Goal: Book appointment/travel/reservation

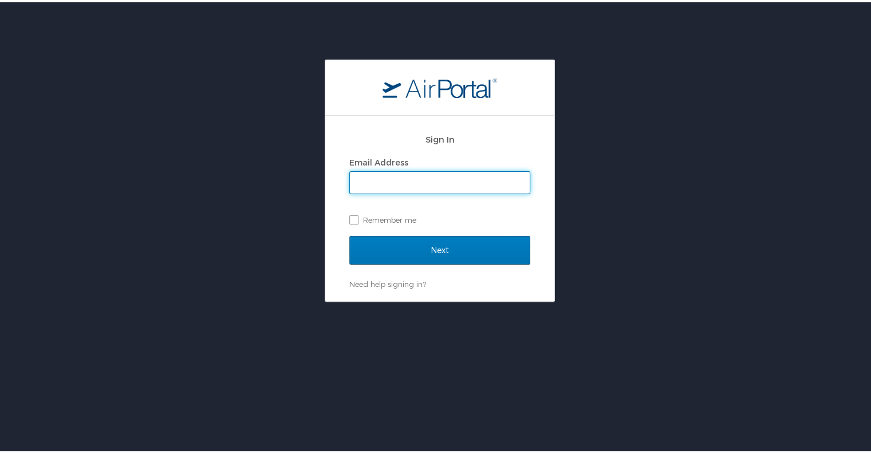
type input "k"
type input "kcurnutt@troy.edu"
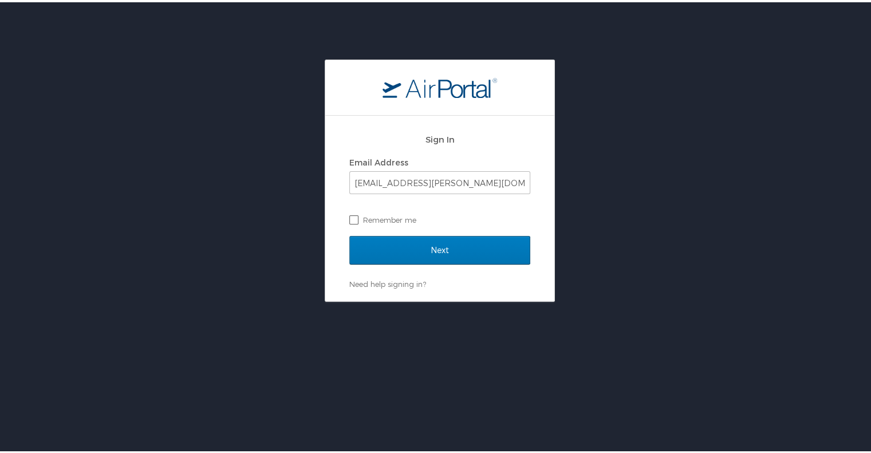
click at [353, 217] on label "Remember me" at bounding box center [439, 217] width 181 height 17
click at [353, 217] on input "Remember me" at bounding box center [352, 216] width 7 height 7
checkbox input "true"
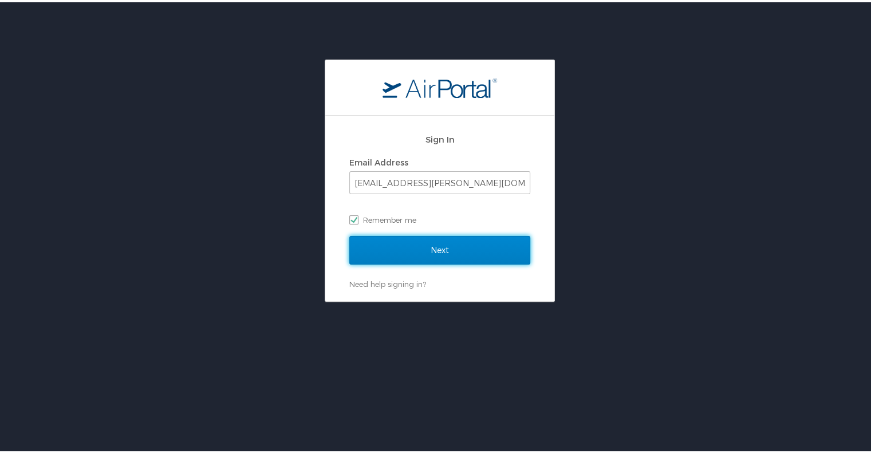
click at [421, 244] on input "Next" at bounding box center [439, 248] width 181 height 29
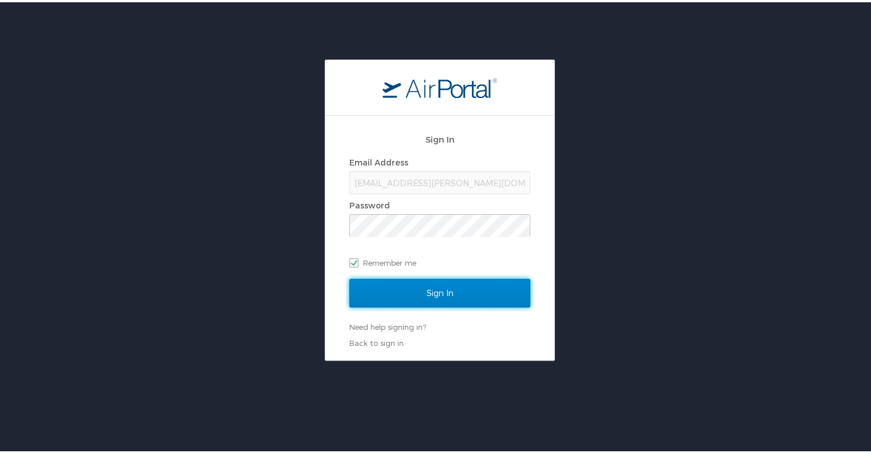
click at [429, 294] on input "Sign In" at bounding box center [439, 291] width 181 height 29
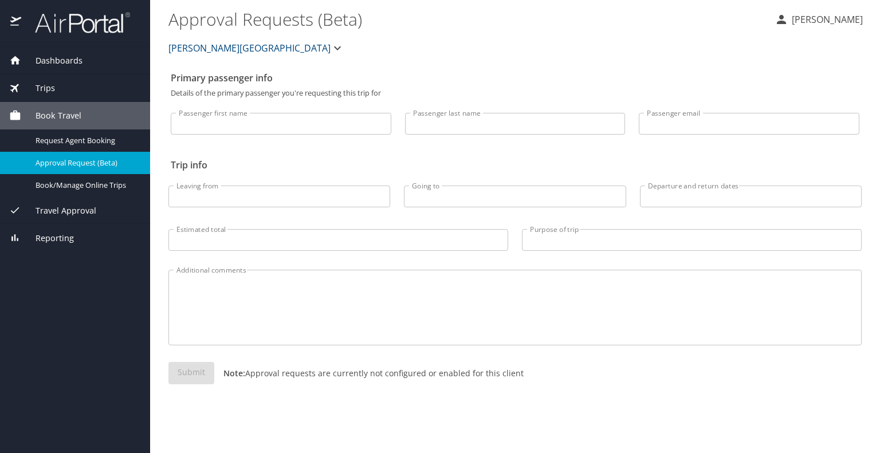
click at [88, 211] on span "Travel Approval" at bounding box center [58, 211] width 75 height 13
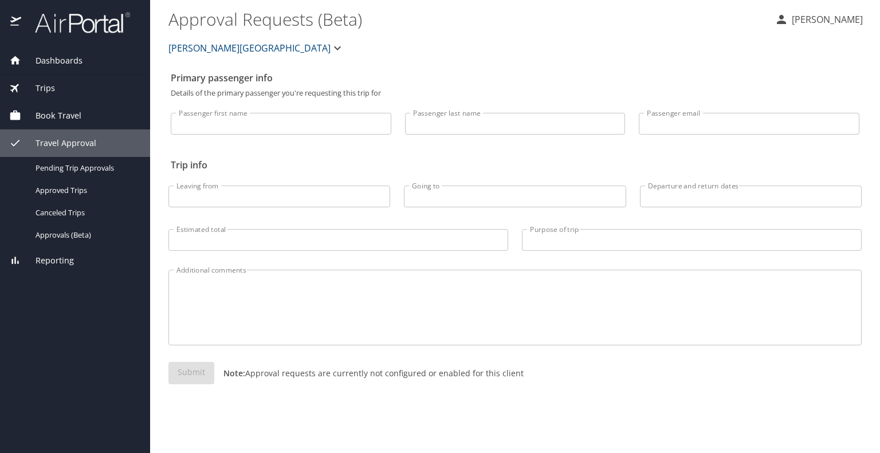
click at [61, 112] on span "Book Travel" at bounding box center [51, 115] width 60 height 13
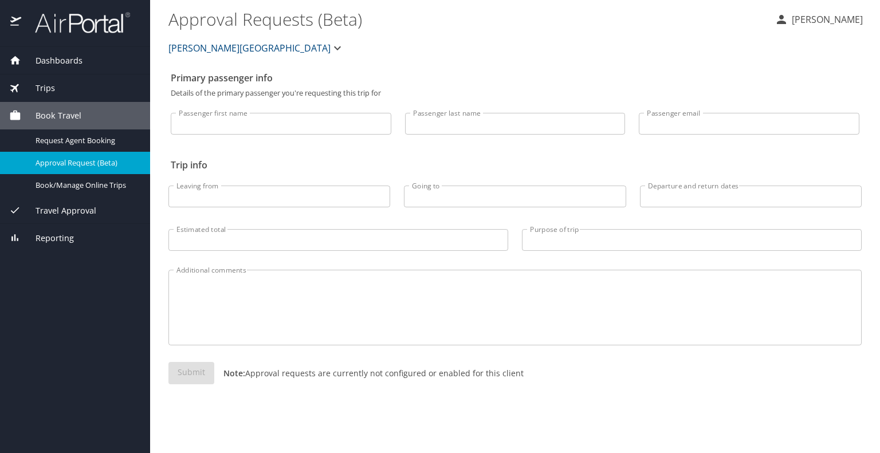
click at [40, 82] on span "Trips" at bounding box center [38, 88] width 34 height 13
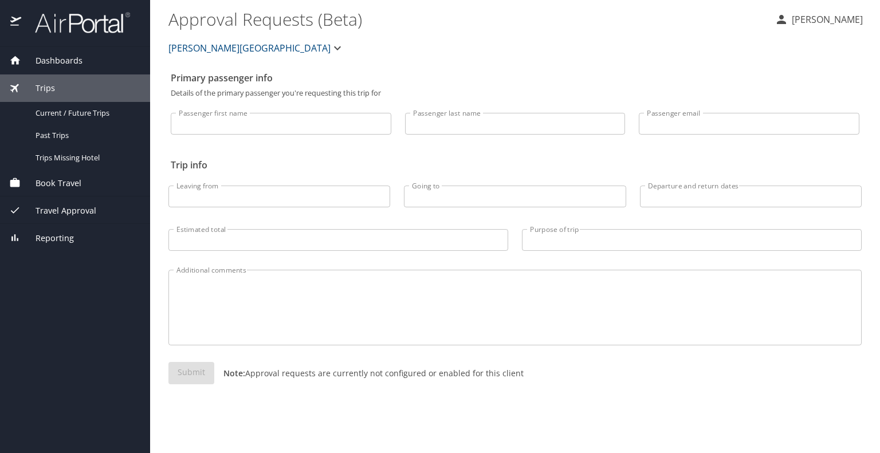
click at [74, 180] on span "Book Travel" at bounding box center [51, 183] width 60 height 13
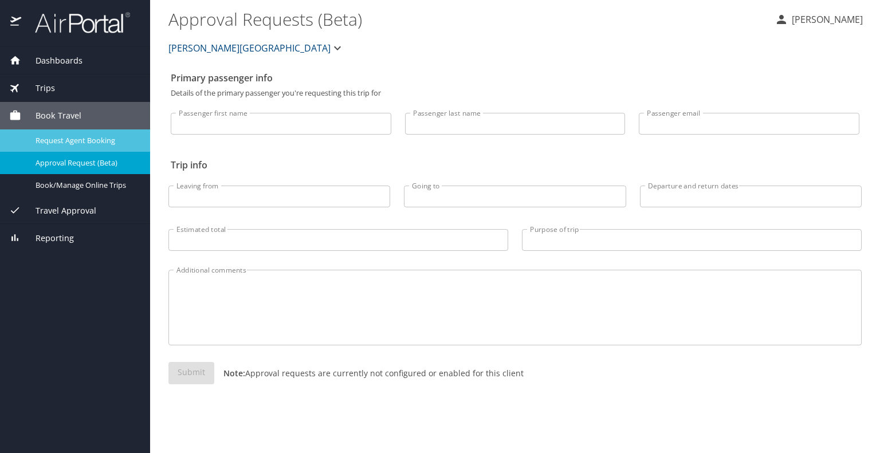
click at [107, 143] on span "Request Agent Booking" at bounding box center [86, 140] width 101 height 11
click at [70, 240] on span "Reporting" at bounding box center [47, 238] width 53 height 13
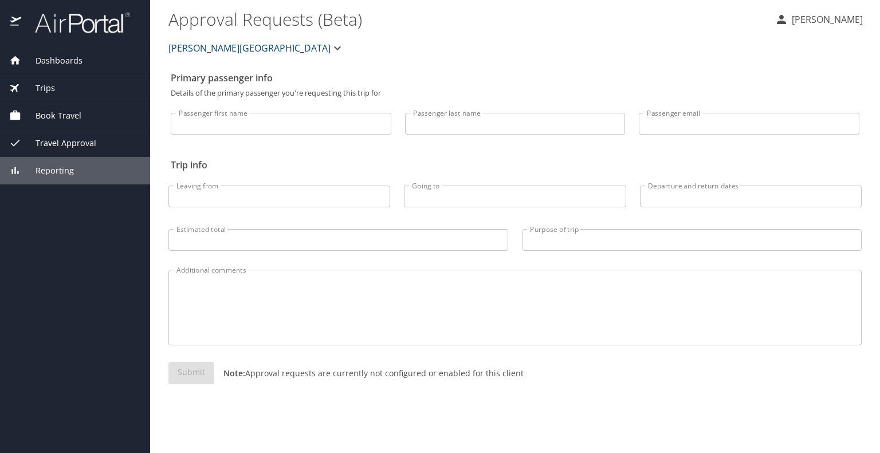
click at [55, 174] on span "Reporting" at bounding box center [47, 170] width 53 height 13
click at [54, 115] on span "Book Travel" at bounding box center [51, 115] width 60 height 13
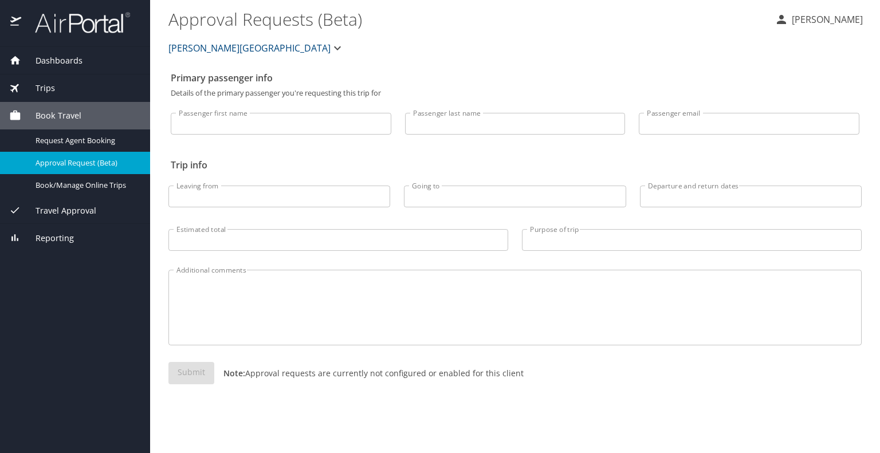
click at [65, 59] on span "Dashboards" at bounding box center [51, 60] width 61 height 13
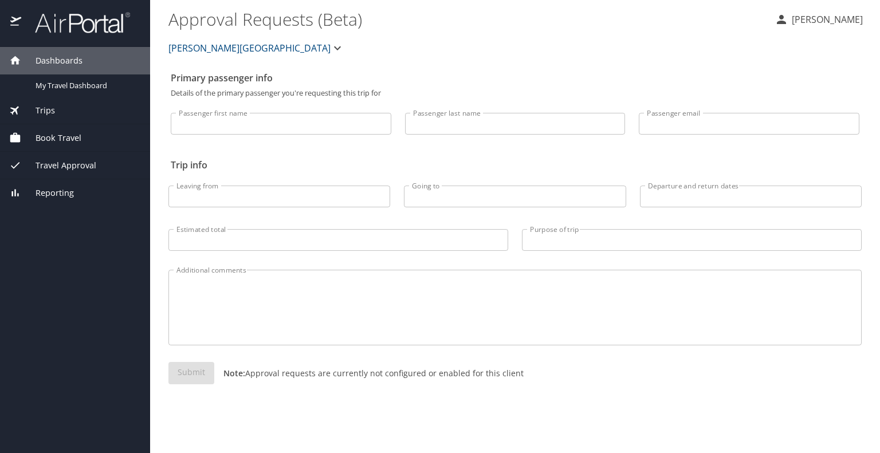
click at [56, 129] on div "Book Travel" at bounding box center [75, 137] width 150 height 27
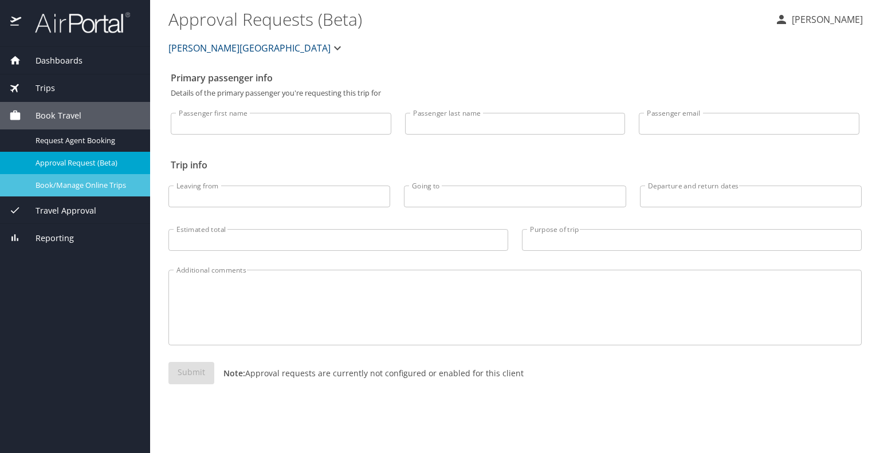
click at [70, 183] on span "Book/Manage Online Trips" at bounding box center [86, 185] width 101 height 11
click at [61, 113] on span "Book Travel" at bounding box center [51, 115] width 60 height 13
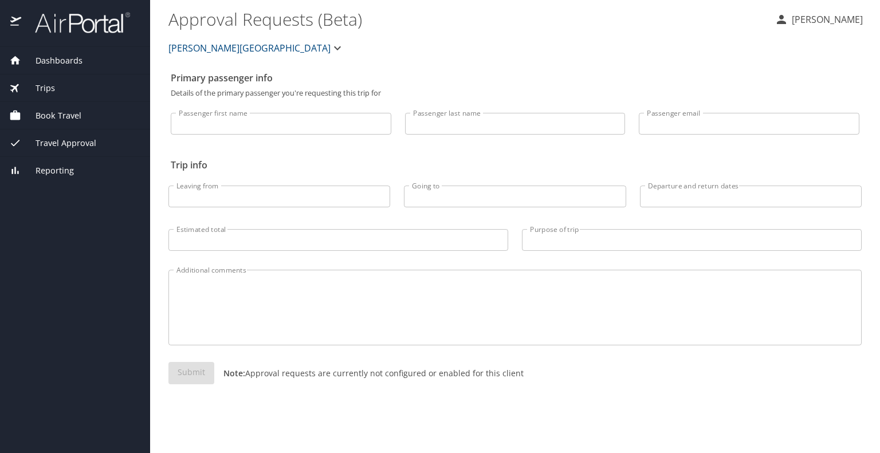
click at [49, 88] on span "Trips" at bounding box center [38, 88] width 34 height 13
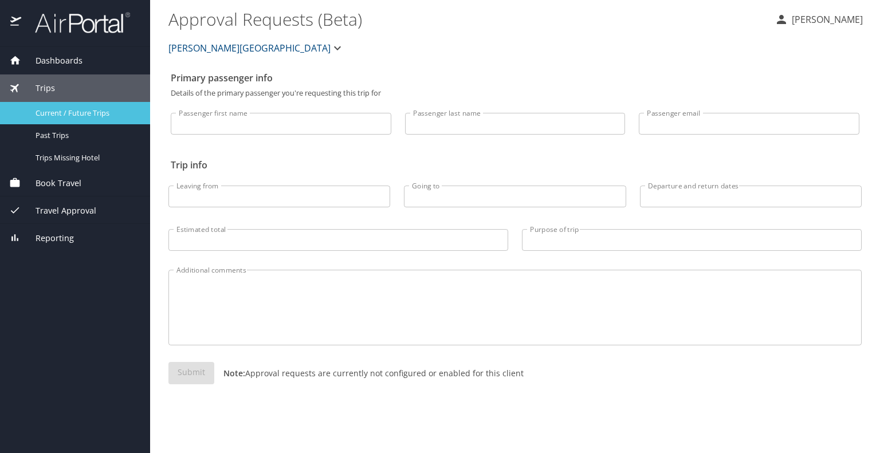
click at [94, 111] on span "Current / Future Trips" at bounding box center [86, 113] width 101 height 11
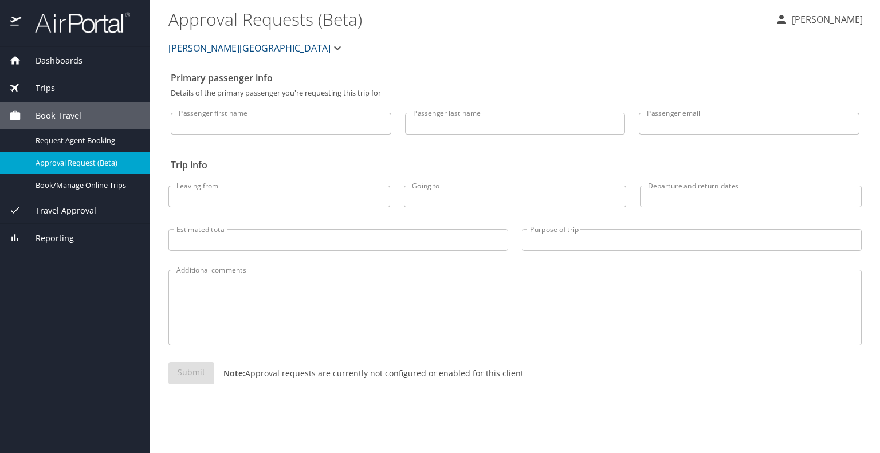
click at [46, 87] on span "Trips" at bounding box center [38, 88] width 34 height 13
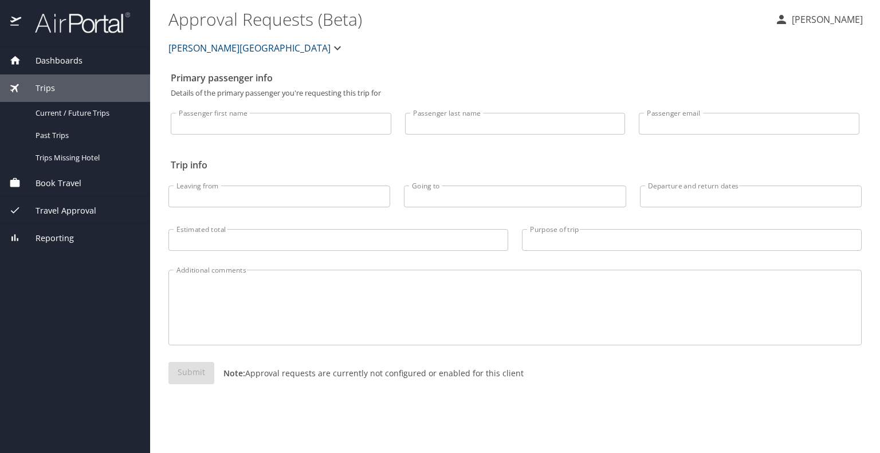
click at [46, 87] on span "Trips" at bounding box center [38, 88] width 34 height 13
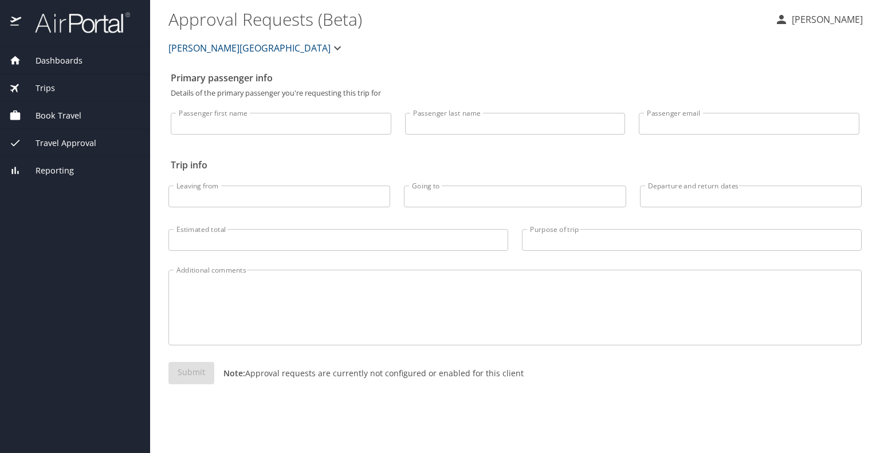
click at [54, 121] on div "Book Travel" at bounding box center [75, 115] width 150 height 27
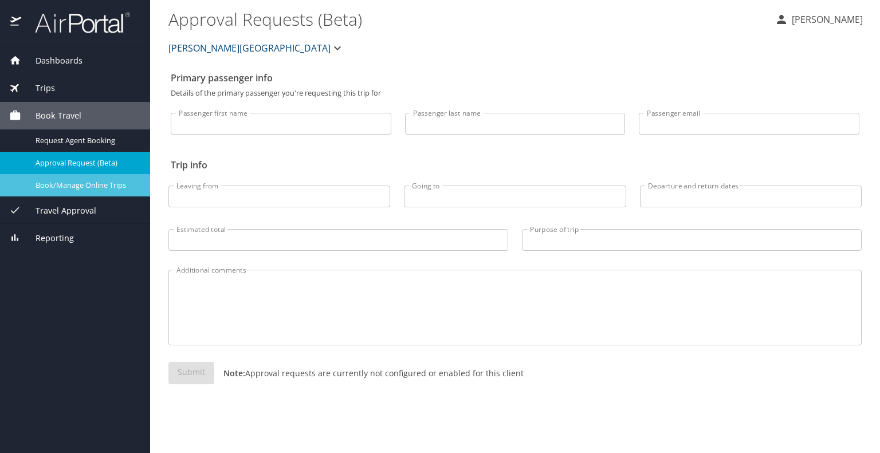
click at [69, 183] on span "Book/Manage Online Trips" at bounding box center [86, 185] width 101 height 11
click at [87, 188] on span "Book/Manage Online Trips" at bounding box center [86, 185] width 101 height 11
